Goal: Task Accomplishment & Management: Manage account settings

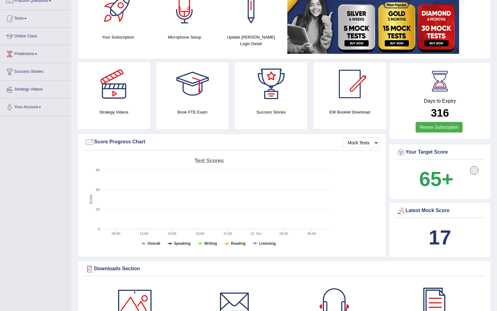
scroll to position [61, 0]
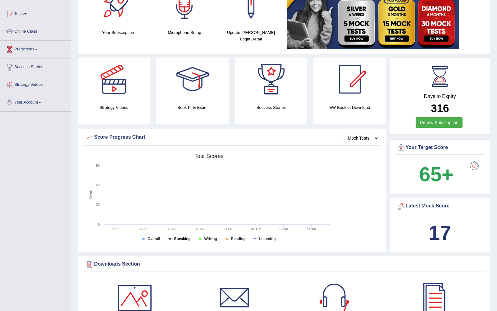
click at [176, 236] on tspan "Speaking" at bounding box center [182, 238] width 16 height 4
click at [151, 237] on tspan "Overall" at bounding box center [153, 238] width 13 height 4
click at [180, 237] on tspan "Speaking" at bounding box center [182, 238] width 16 height 4
click at [157, 239] on tspan "Overall" at bounding box center [153, 238] width 13 height 4
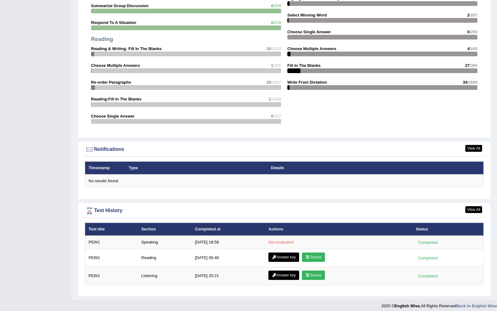
scroll to position [621, 0]
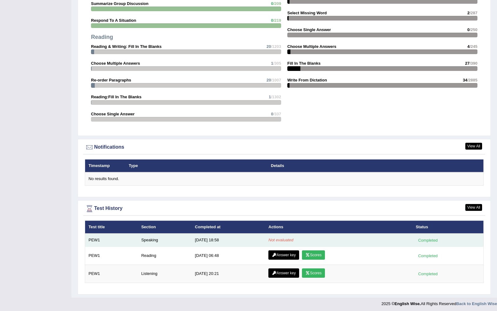
click at [288, 241] on td "Not evaluated" at bounding box center [338, 239] width 147 height 13
click at [286, 239] on em "Not evaluated" at bounding box center [280, 239] width 25 height 5
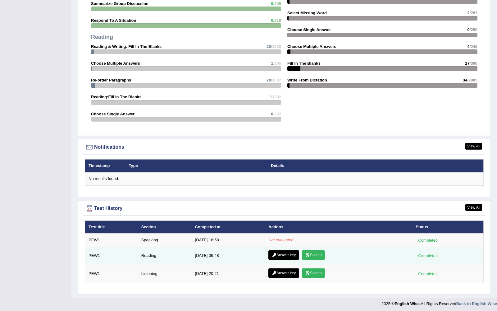
click at [310, 253] on icon at bounding box center [307, 255] width 5 height 4
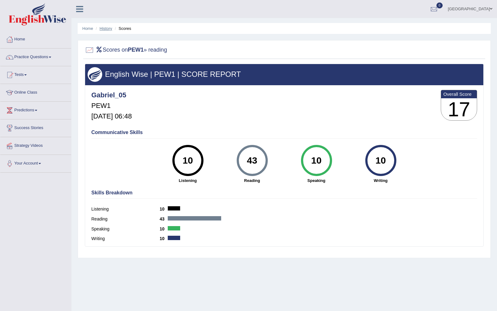
click at [108, 29] on link "History" at bounding box center [106, 28] width 12 height 5
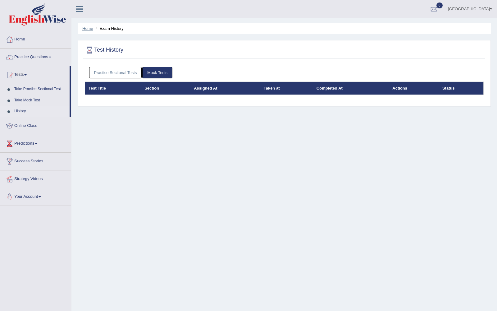
click at [87, 29] on link "Home" at bounding box center [87, 28] width 11 height 5
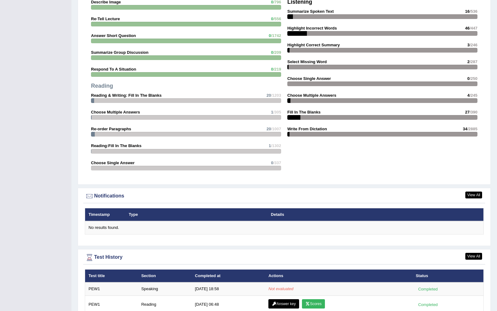
scroll to position [621, 0]
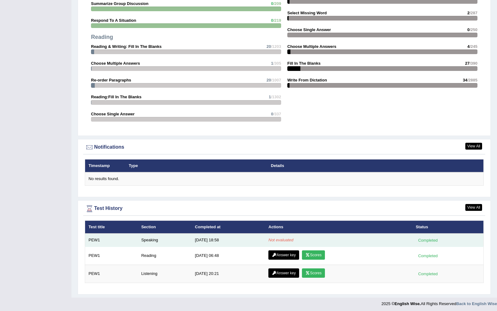
click at [283, 239] on em "Not evaluated" at bounding box center [280, 239] width 25 height 5
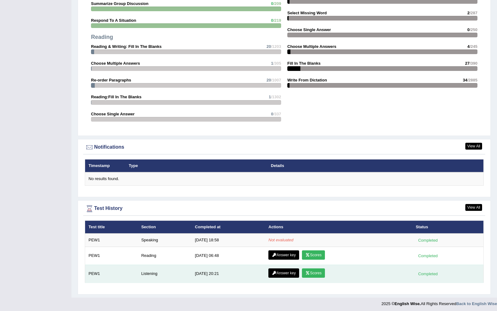
click at [314, 271] on link "Scores" at bounding box center [313, 272] width 23 height 9
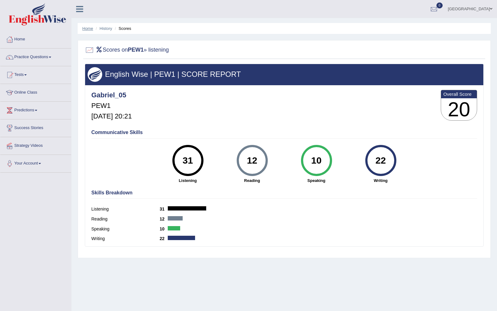
click at [89, 29] on link "Home" at bounding box center [87, 28] width 11 height 5
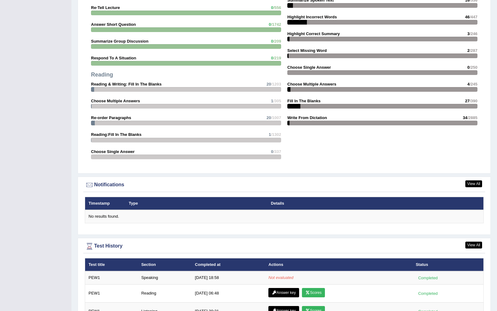
scroll to position [621, 0]
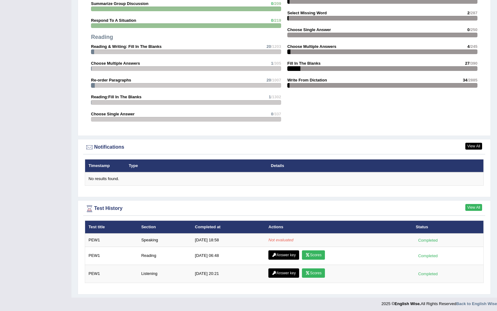
click at [470, 206] on link "View All" at bounding box center [473, 207] width 17 height 7
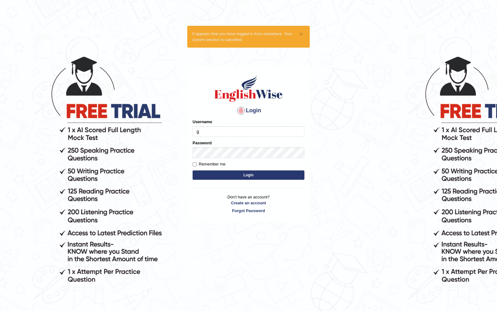
type input "gabriel_05"
click at [233, 158] on form "Please fix the following errors: Username gabriel_05 Password Remember me Login" at bounding box center [249, 150] width 112 height 62
click at [234, 178] on button "Login" at bounding box center [249, 174] width 112 height 9
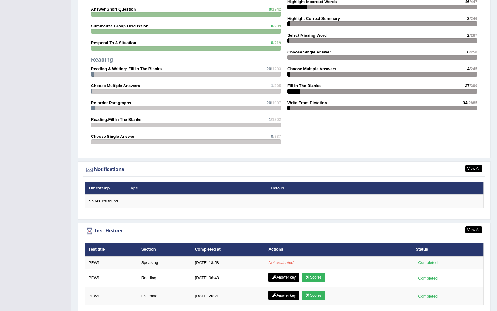
scroll to position [661, 0]
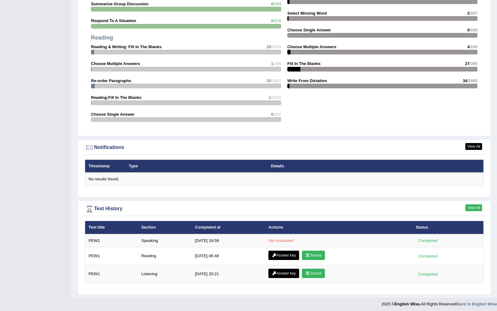
click at [471, 206] on link "View All" at bounding box center [473, 207] width 17 height 7
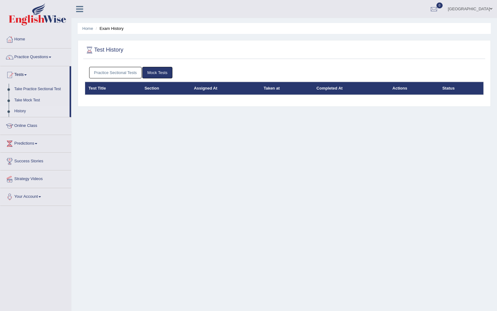
click at [152, 89] on th "Section" at bounding box center [165, 88] width 49 height 13
click at [120, 75] on link "Practice Sectional Tests" at bounding box center [115, 72] width 53 height 11
click at [31, 43] on link "Home" at bounding box center [35, 39] width 71 height 16
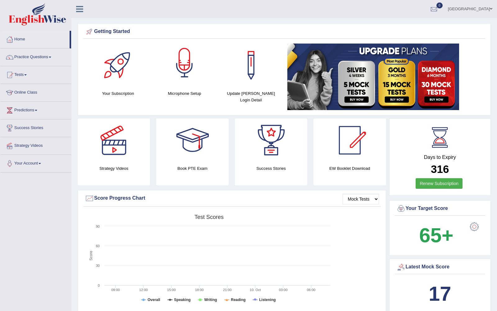
click at [184, 79] on div at bounding box center [184, 64] width 43 height 43
